Goal: Participate in discussion: Engage in conversation with other users on a specific topic

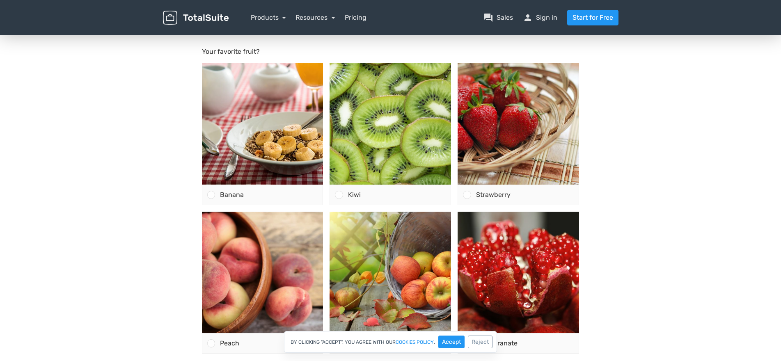
scroll to position [82, 0]
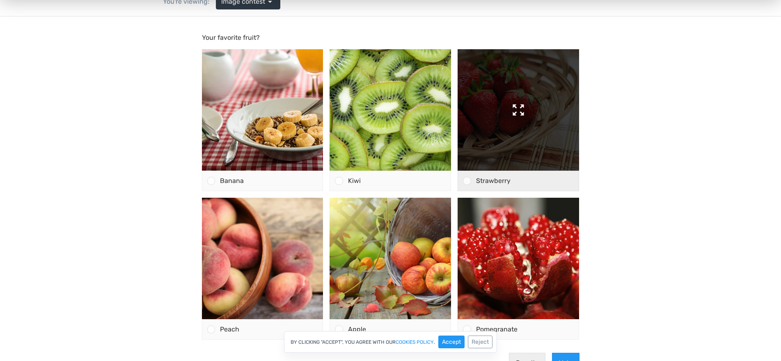
click at [504, 113] on img at bounding box center [518, 109] width 121 height 121
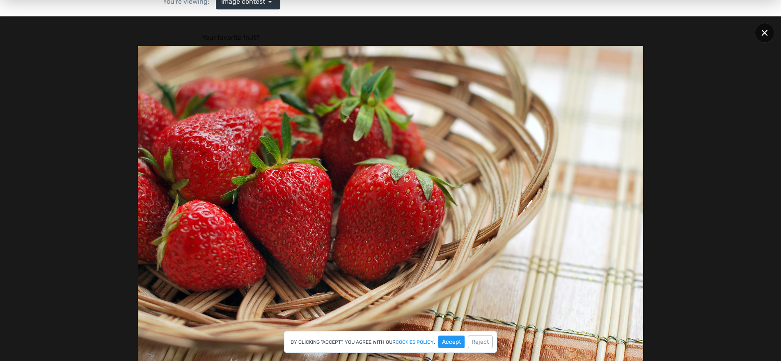
click at [770, 34] on div at bounding box center [765, 33] width 20 height 20
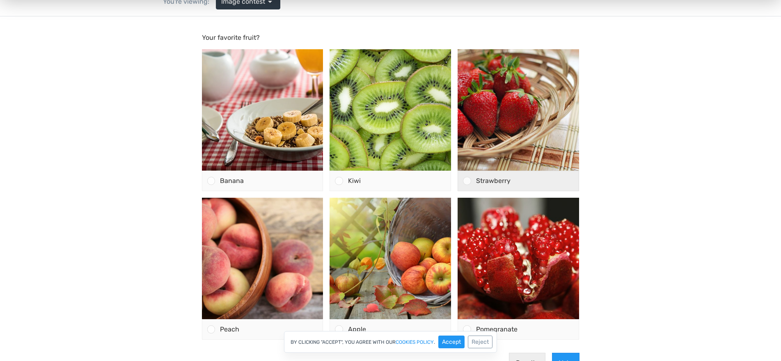
click at [466, 181] on div at bounding box center [467, 181] width 8 height 8
click at [467, 181] on input "Strawberry" at bounding box center [467, 181] width 0 height 0
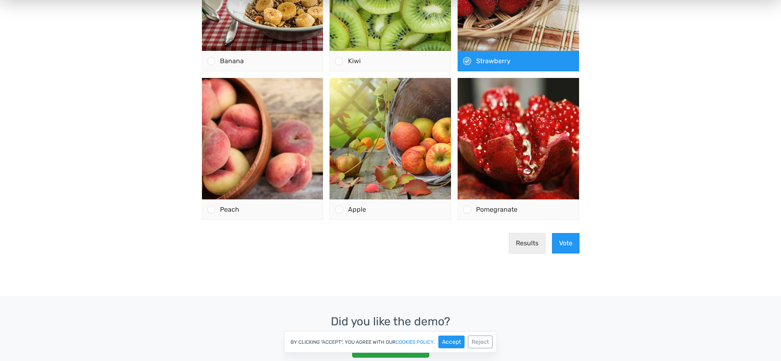
scroll to position [205, 0]
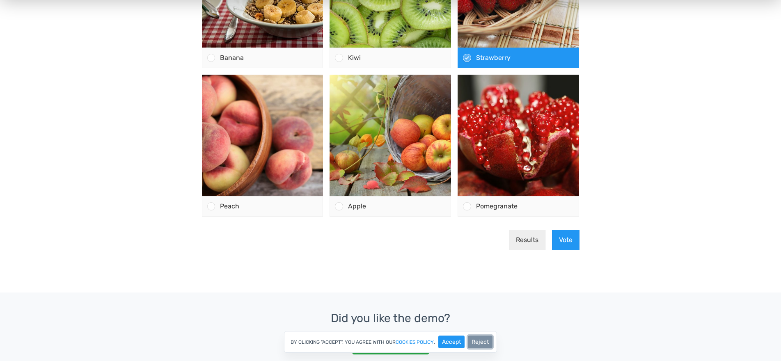
click at [479, 341] on button "Reject" at bounding box center [480, 342] width 25 height 13
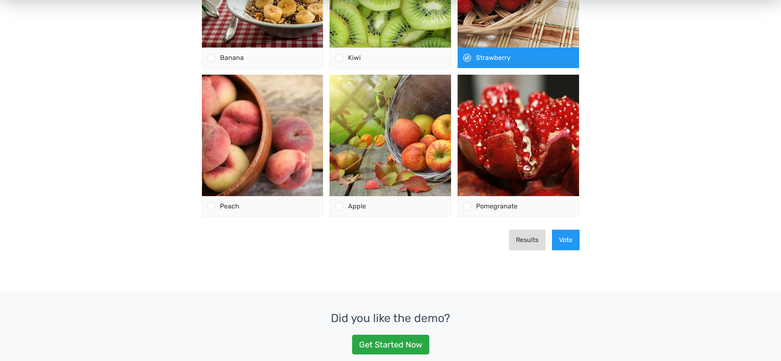
click at [529, 245] on button "Results" at bounding box center [527, 240] width 37 height 21
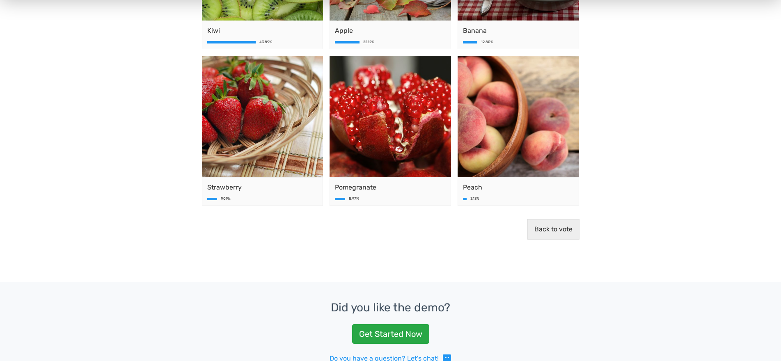
scroll to position [246, 0]
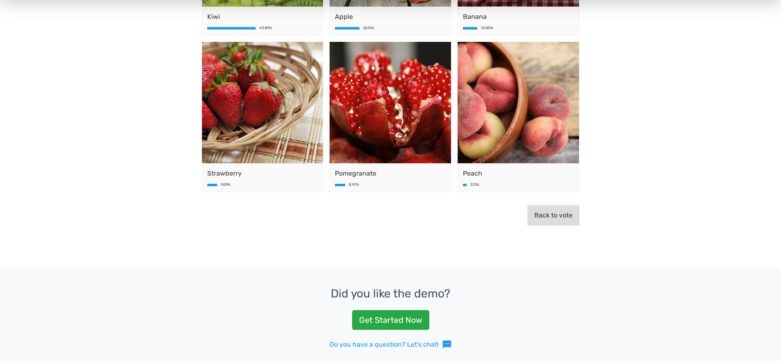
click at [539, 222] on button "Back to vote" at bounding box center [553, 215] width 52 height 21
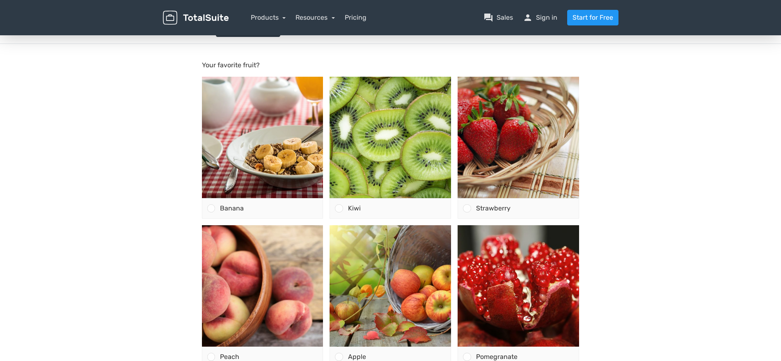
scroll to position [0, 0]
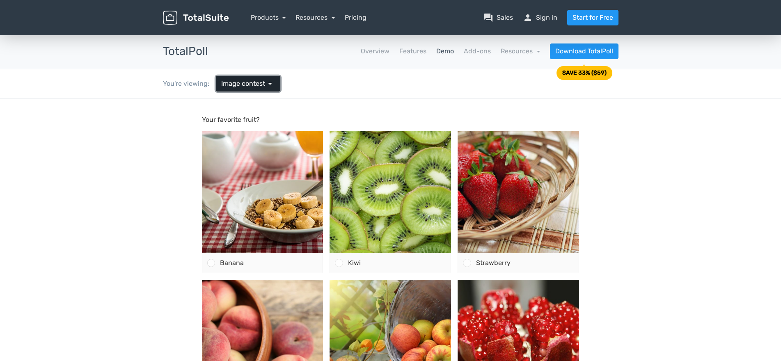
click at [257, 83] on span "Image contest" at bounding box center [243, 84] width 44 height 10
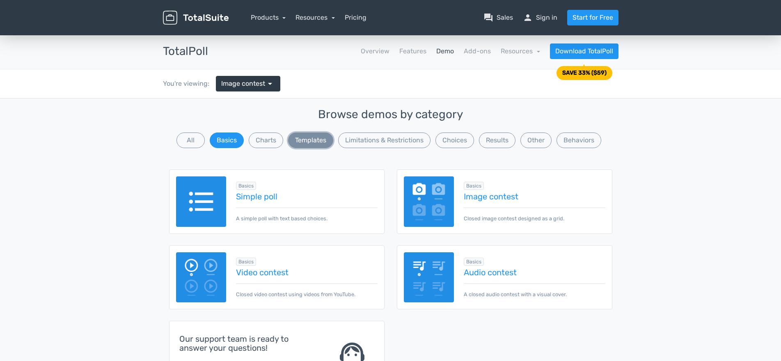
click at [314, 140] on button "Templates" at bounding box center [310, 141] width 45 height 16
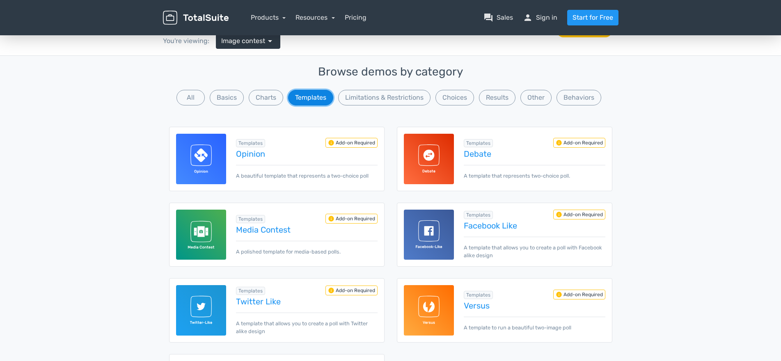
scroll to position [41, 0]
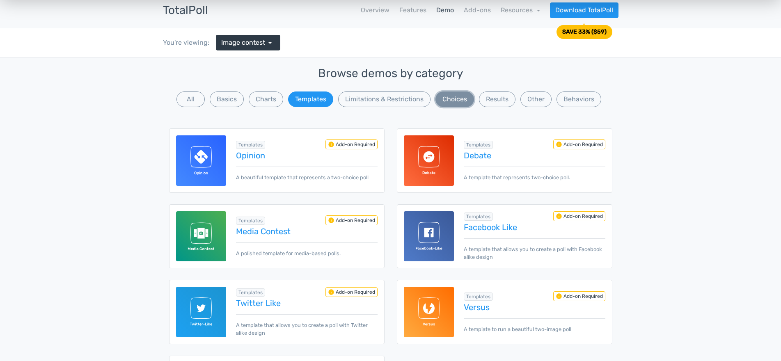
click at [453, 101] on button "Choices" at bounding box center [454, 100] width 39 height 16
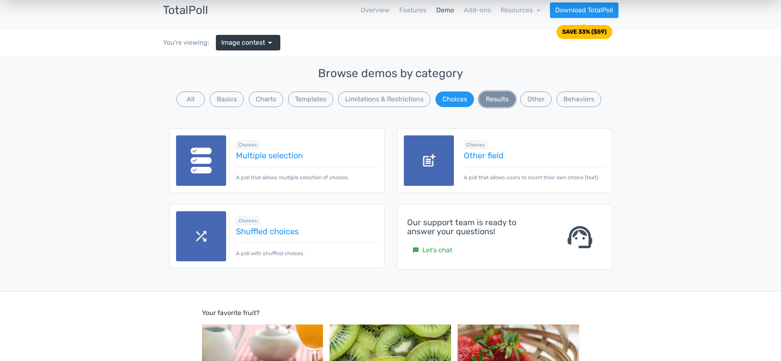
click at [489, 101] on button "Results" at bounding box center [497, 100] width 37 height 16
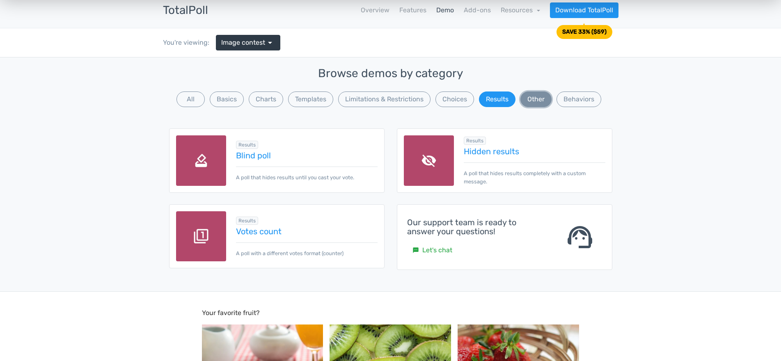
click at [529, 101] on button "Other" at bounding box center [535, 100] width 31 height 16
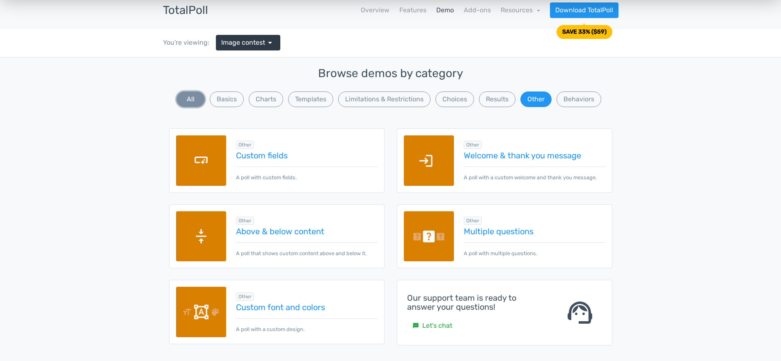
click at [195, 101] on button "All" at bounding box center [190, 100] width 28 height 16
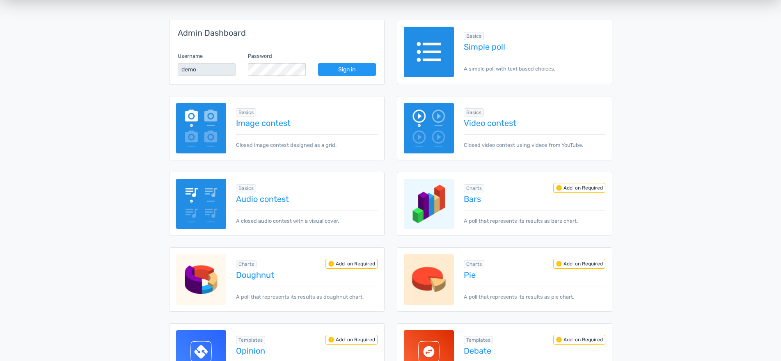
scroll to position [164, 0]
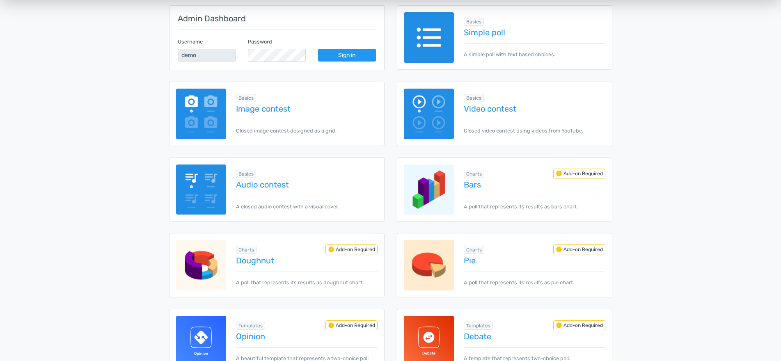
click at [436, 115] on img at bounding box center [429, 114] width 50 height 50
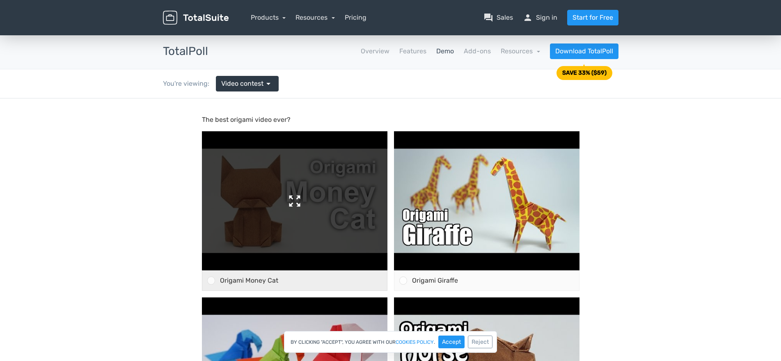
click at [262, 188] on img at bounding box center [295, 200] width 186 height 139
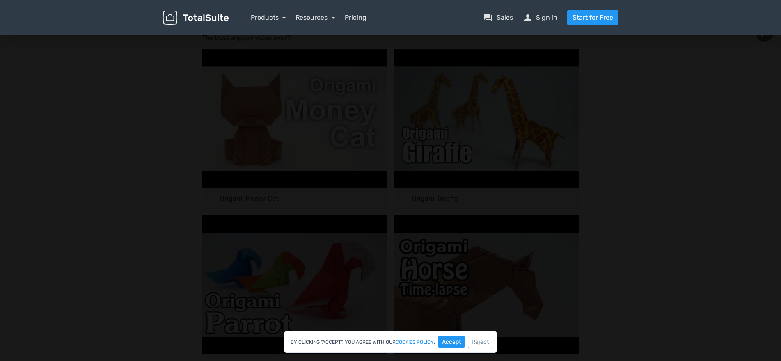
scroll to position [41, 0]
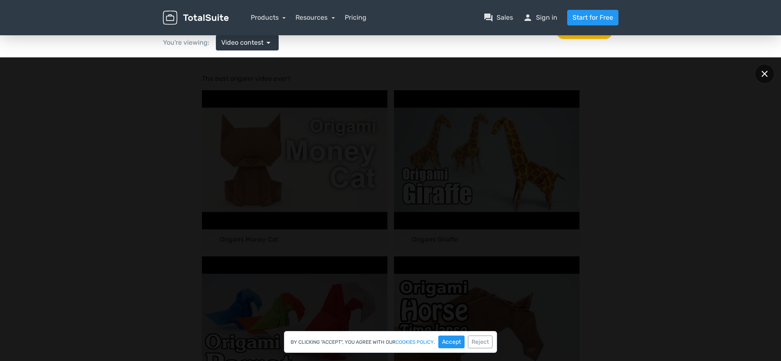
click at [766, 78] on div at bounding box center [765, 74] width 20 height 20
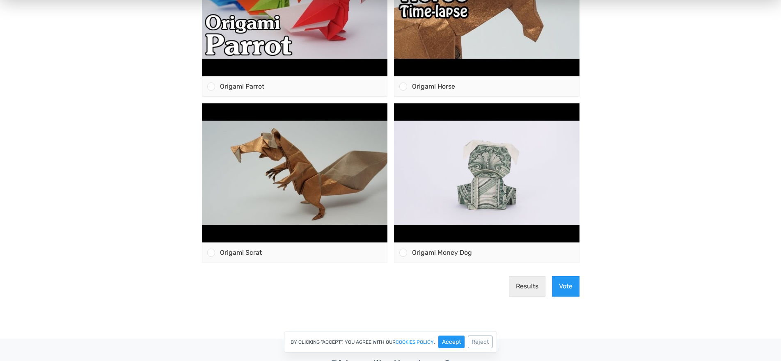
scroll to position [369, 0]
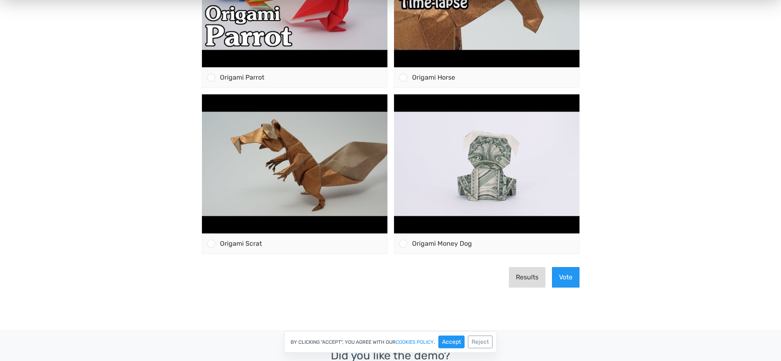
click at [529, 270] on button "Results" at bounding box center [527, 277] width 37 height 21
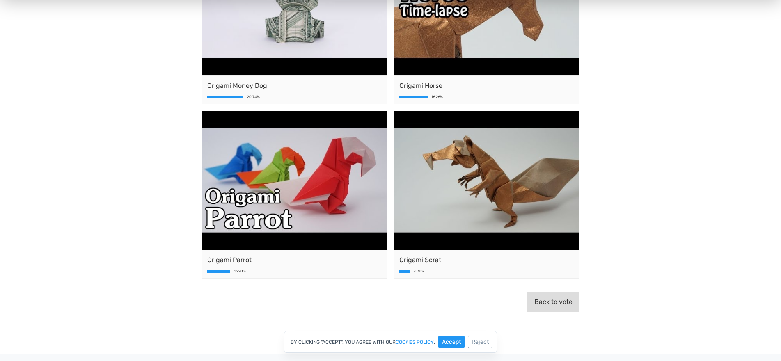
click at [546, 300] on button "Back to vote" at bounding box center [553, 302] width 52 height 21
